Goal: Information Seeking & Learning: Check status

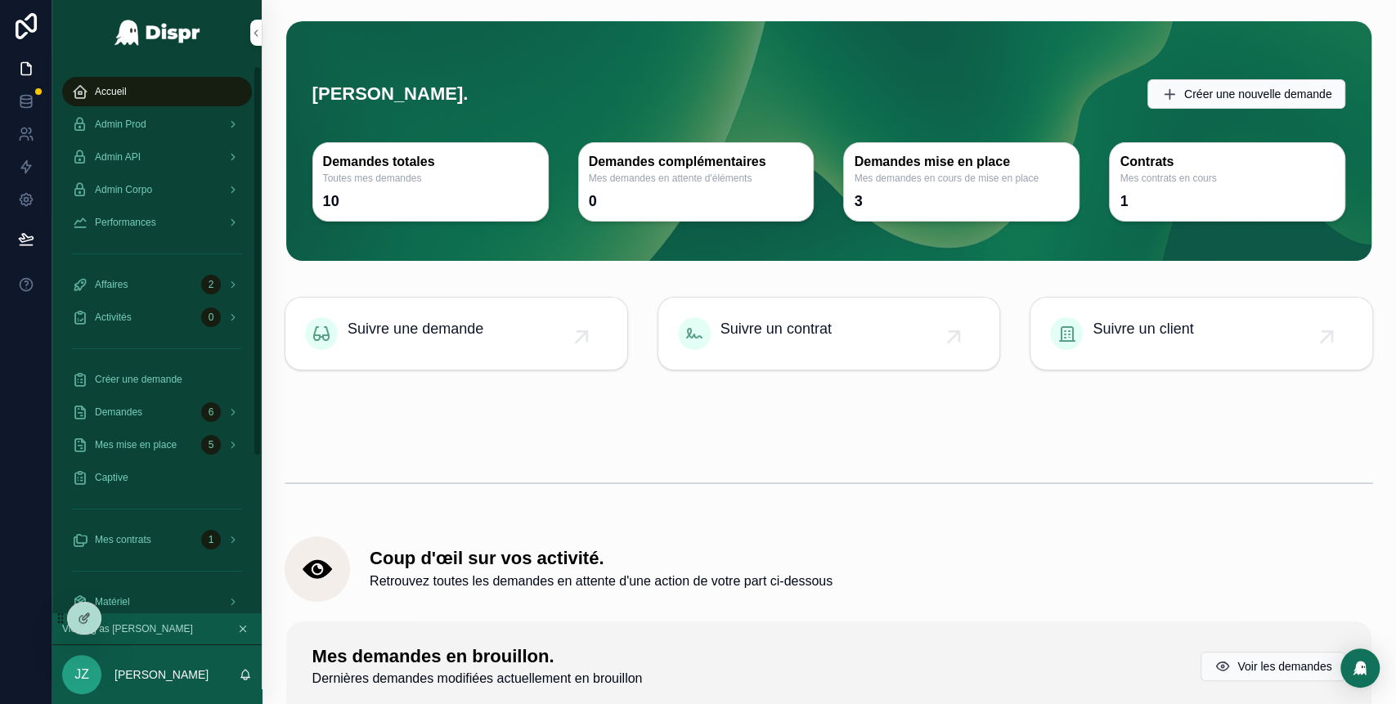
click at [177, 131] on div "Admin Prod" at bounding box center [157, 124] width 170 height 26
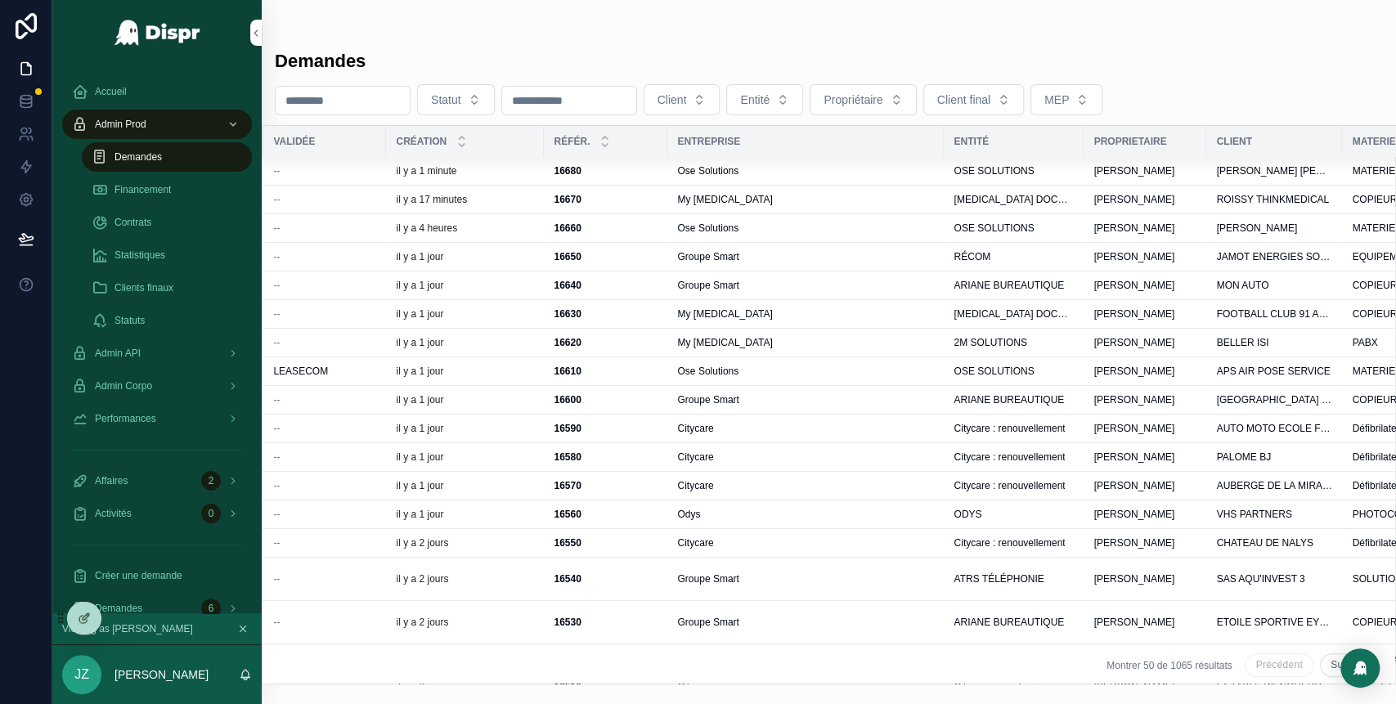
scroll to position [0, 246]
click at [868, 226] on div "Ose Solutions" at bounding box center [804, 228] width 257 height 13
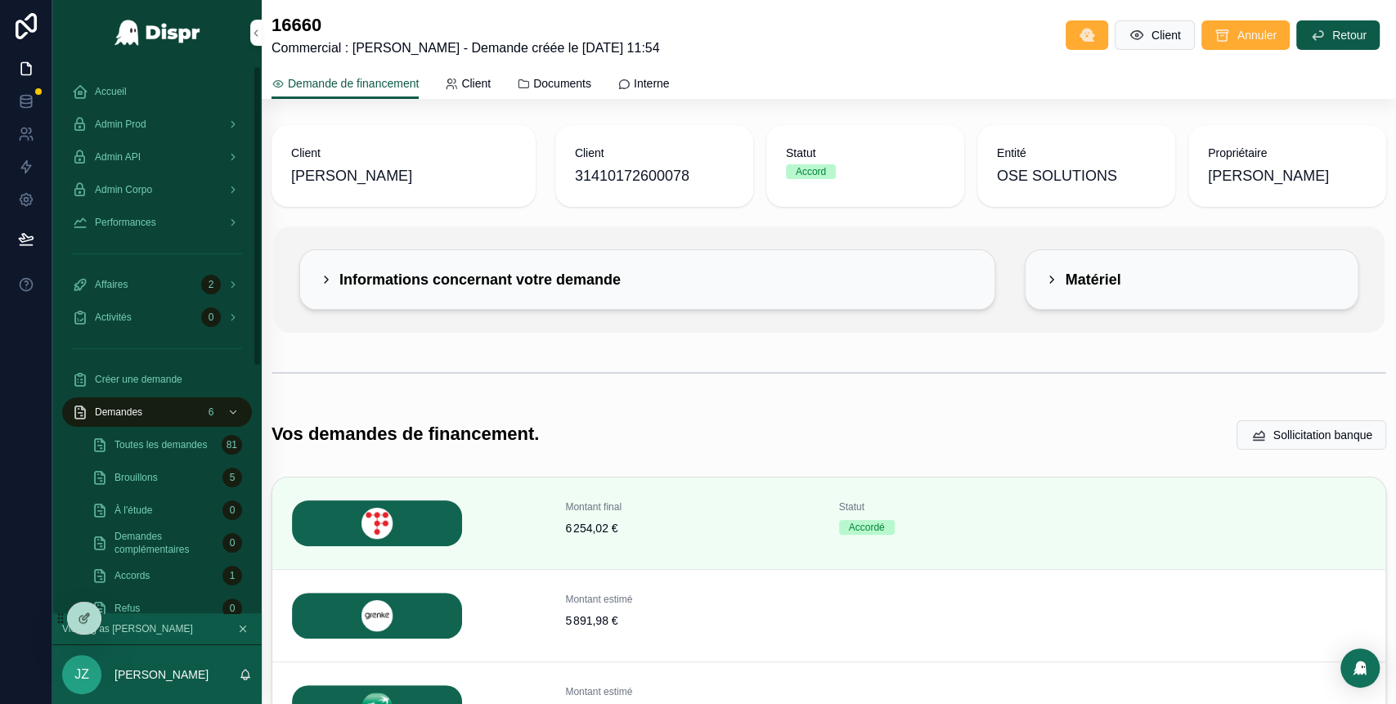
click at [195, 132] on div "Admin Prod" at bounding box center [157, 124] width 170 height 26
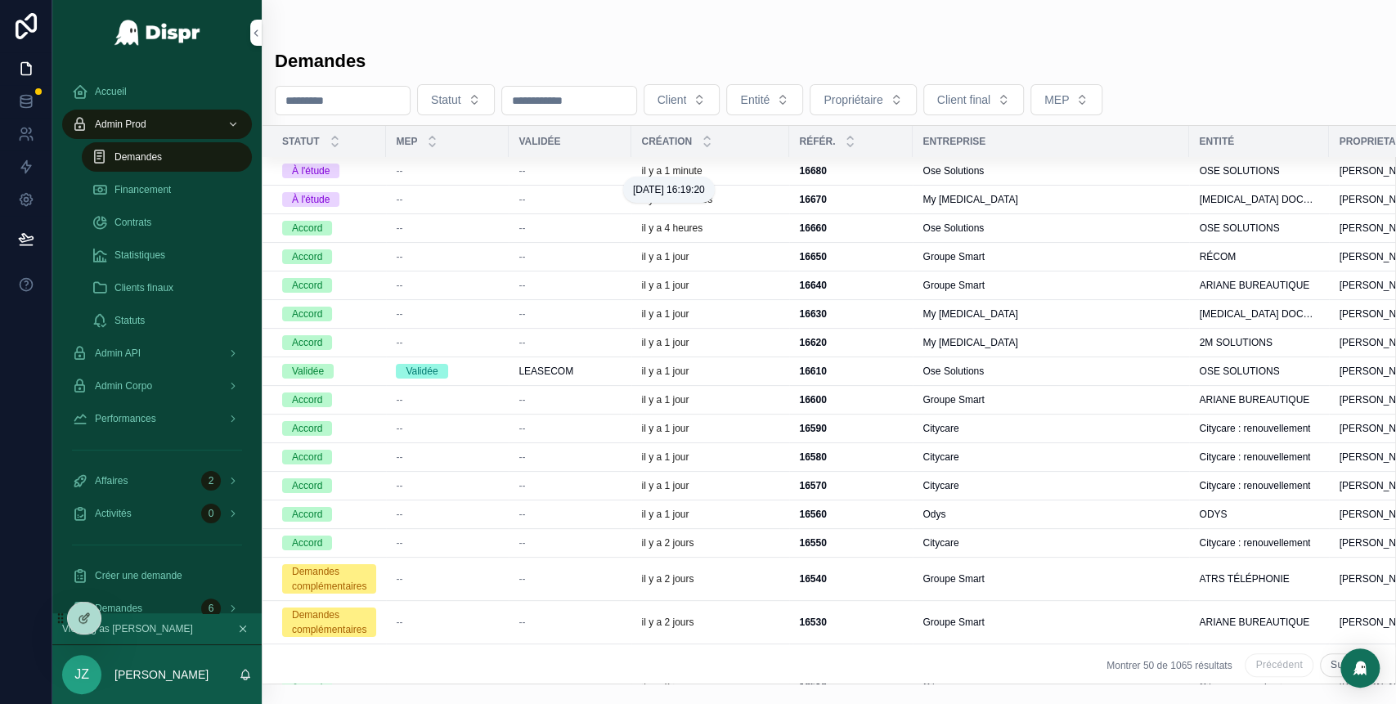
click at [702, 168] on p "il y a 1 minute" at bounding box center [671, 170] width 61 height 13
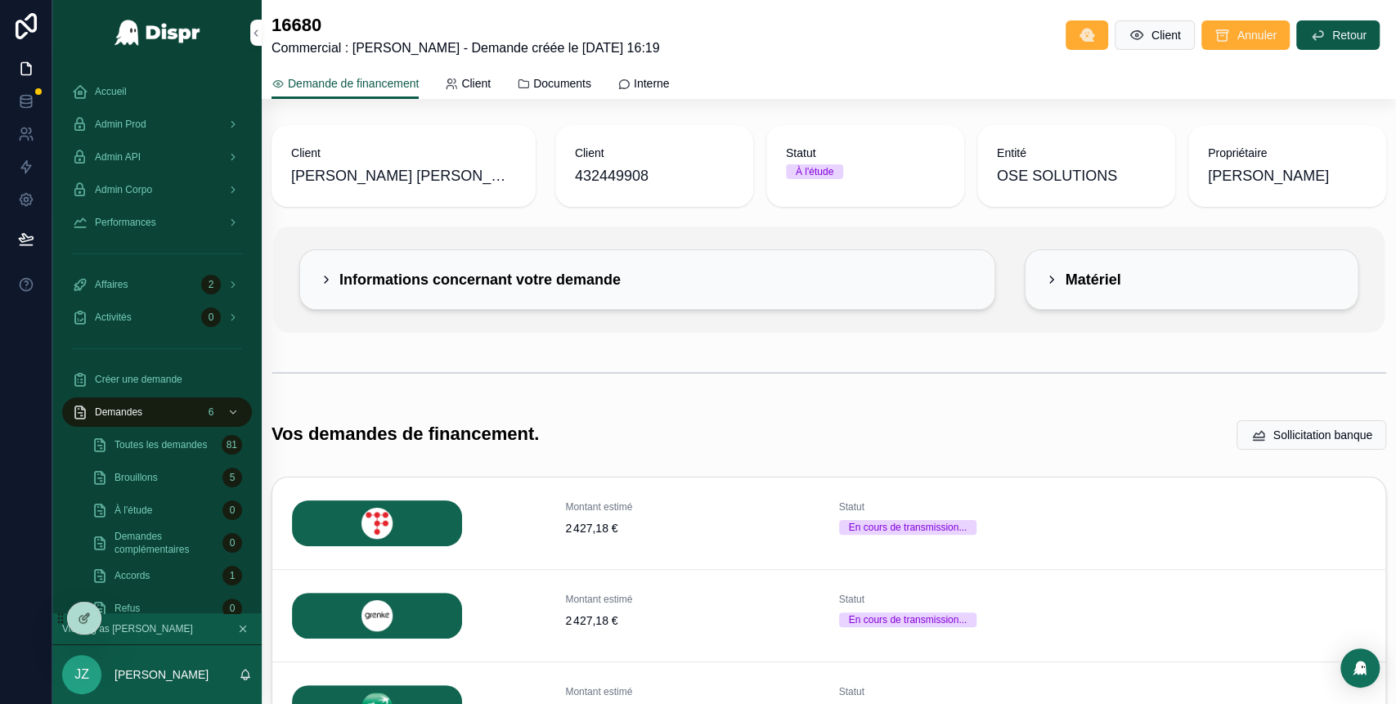
scroll to position [352, 0]
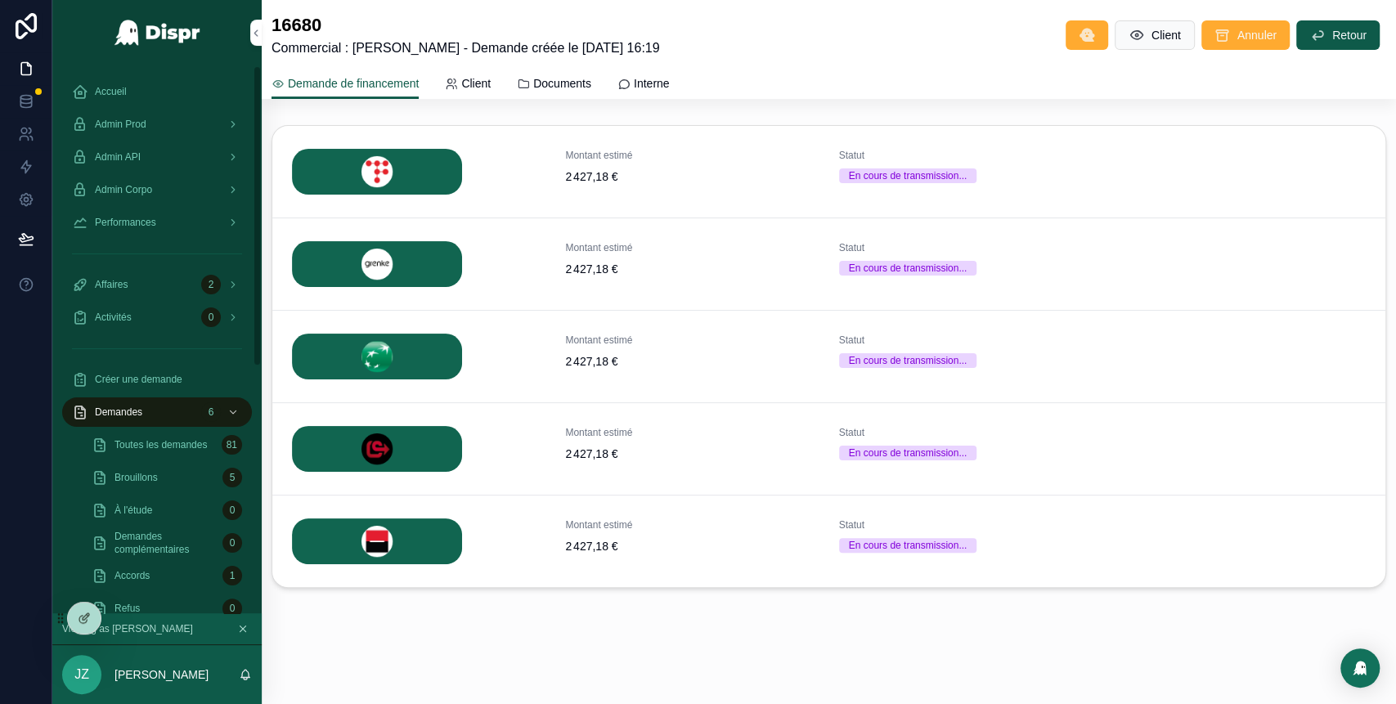
click at [168, 129] on div "Admin Prod" at bounding box center [157, 124] width 170 height 26
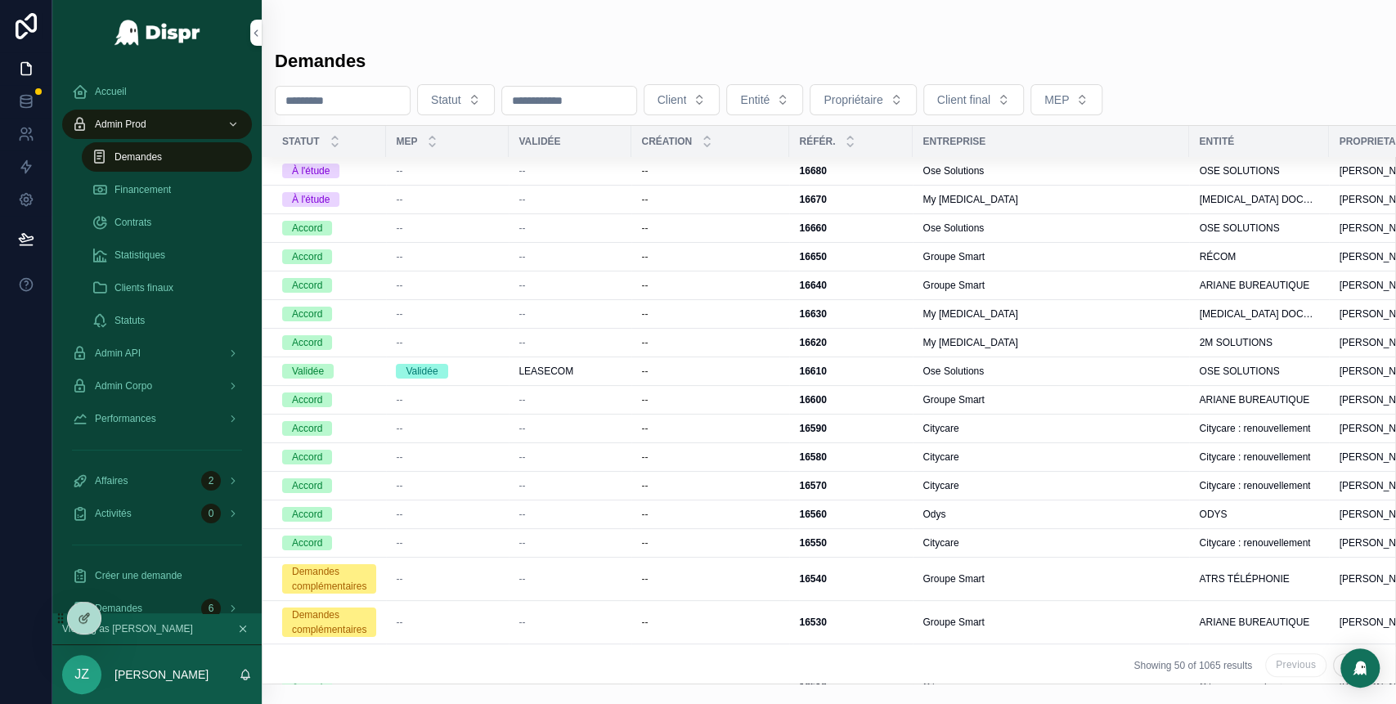
click at [183, 156] on div "Demandes" at bounding box center [167, 157] width 150 height 26
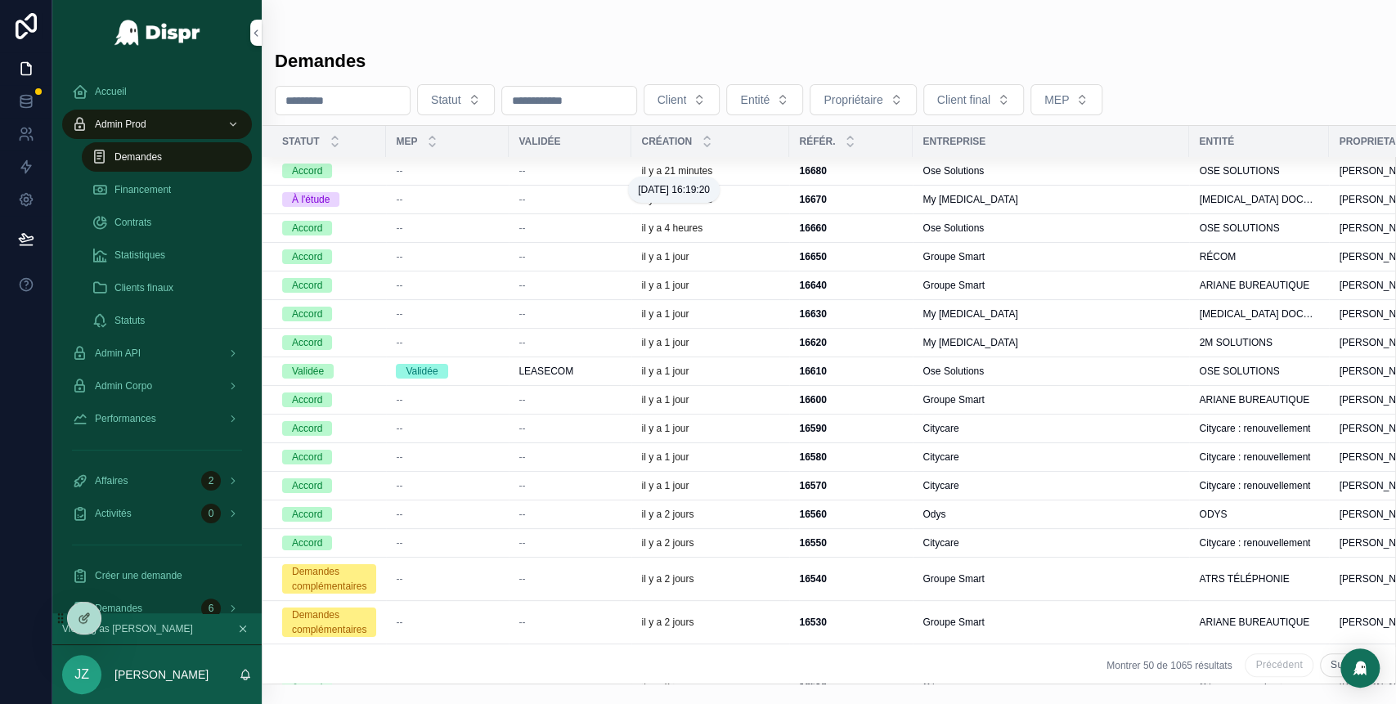
click at [712, 164] on p "il y a 21 minutes" at bounding box center [676, 170] width 71 height 13
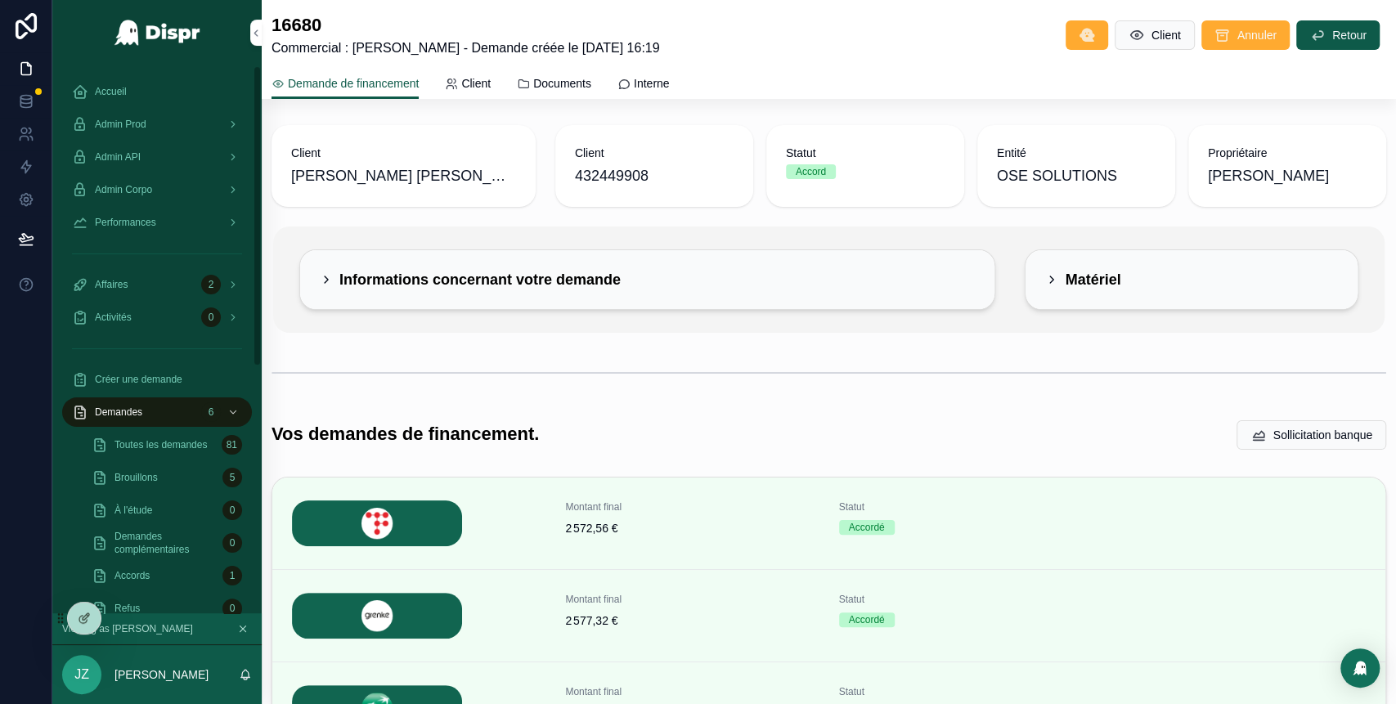
click at [146, 121] on span "Admin Prod" at bounding box center [121, 124] width 52 height 13
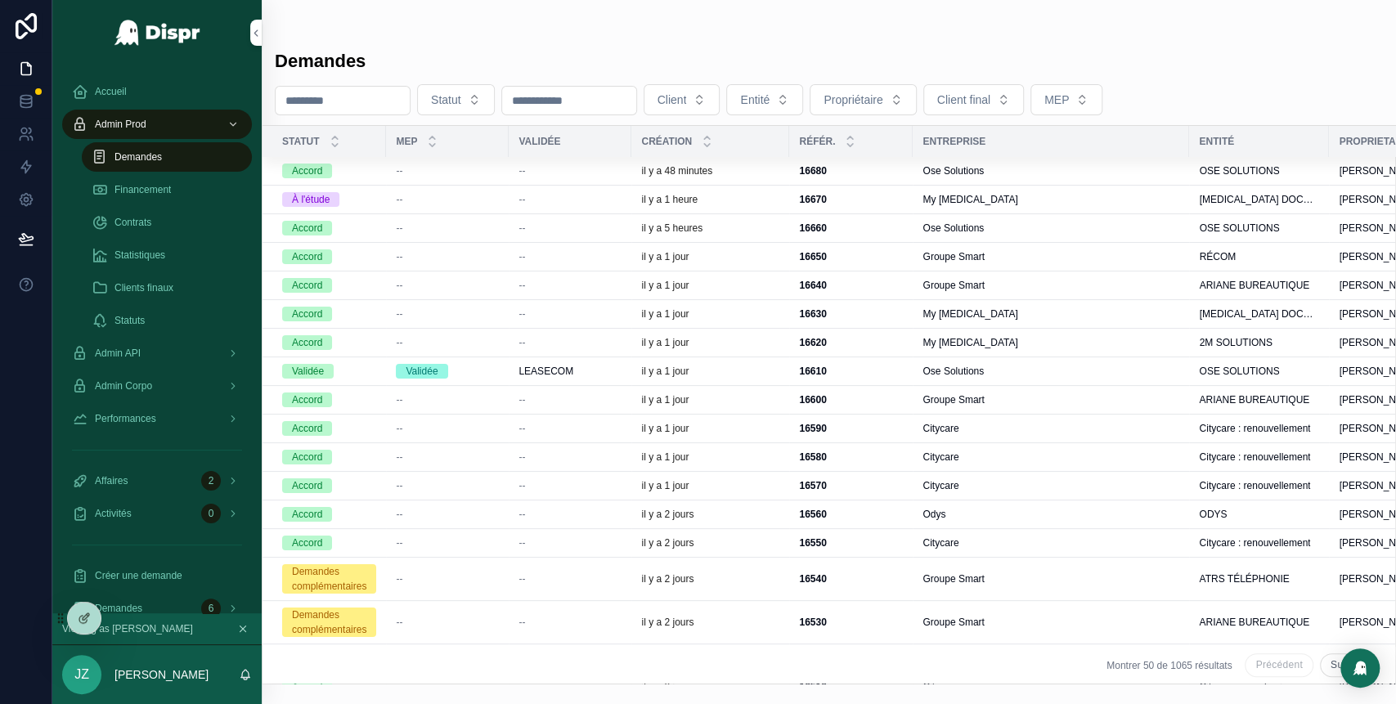
click at [825, 203] on strong "16670" at bounding box center [812, 199] width 27 height 11
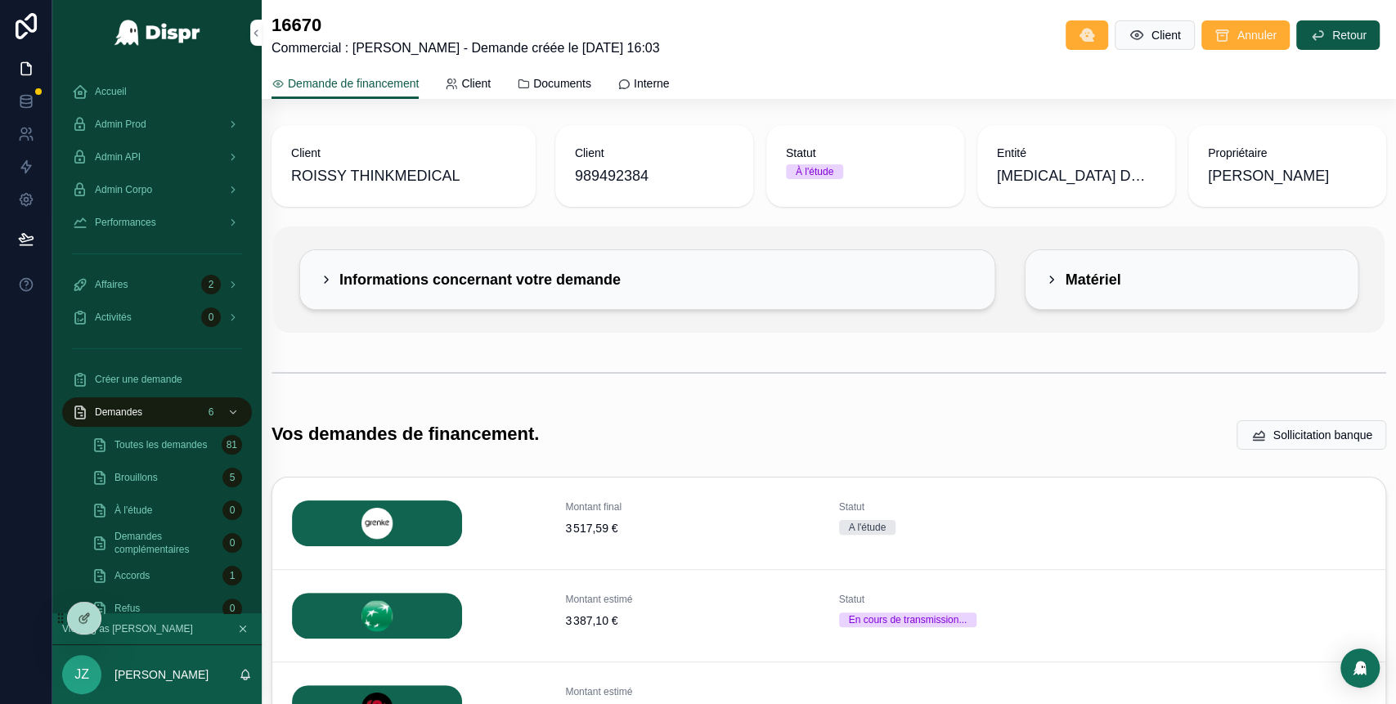
click at [142, 98] on div "Accueil" at bounding box center [157, 92] width 170 height 26
